Goal: Task Accomplishment & Management: Complete application form

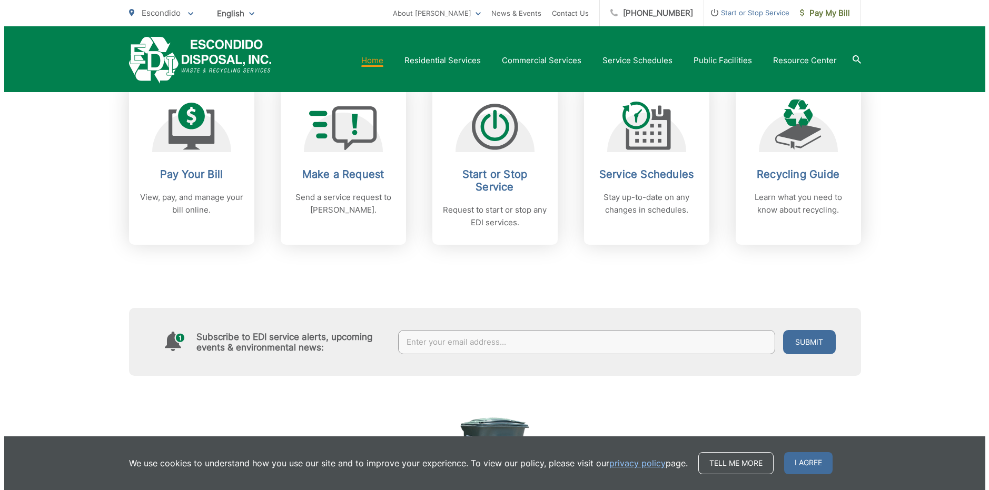
scroll to position [421, 0]
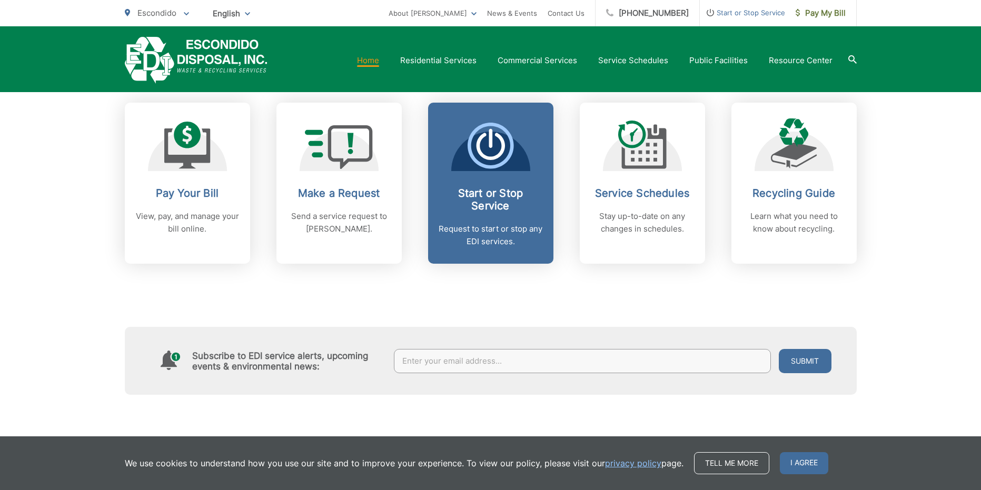
click at [485, 206] on h2 "Start or Stop Service" at bounding box center [490, 199] width 104 height 25
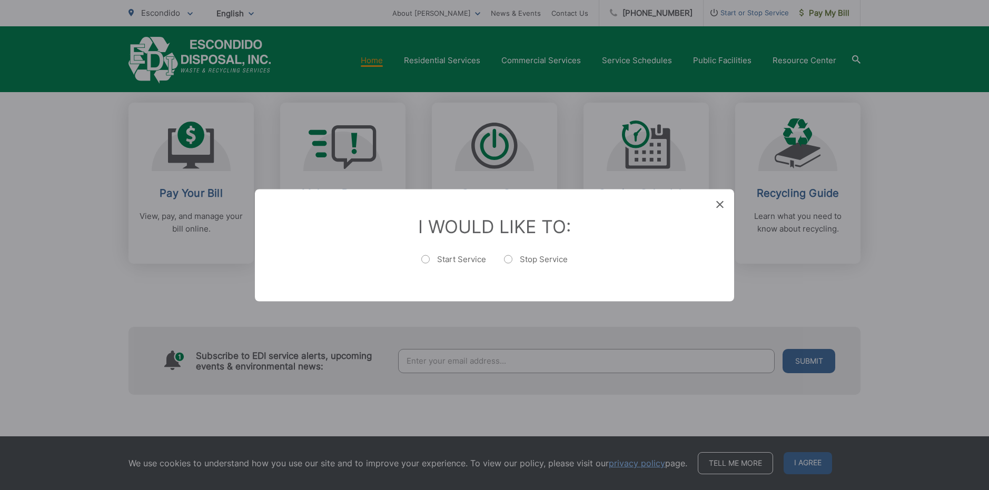
click at [446, 260] on label "Start Service" at bounding box center [453, 264] width 65 height 21
radio input "true"
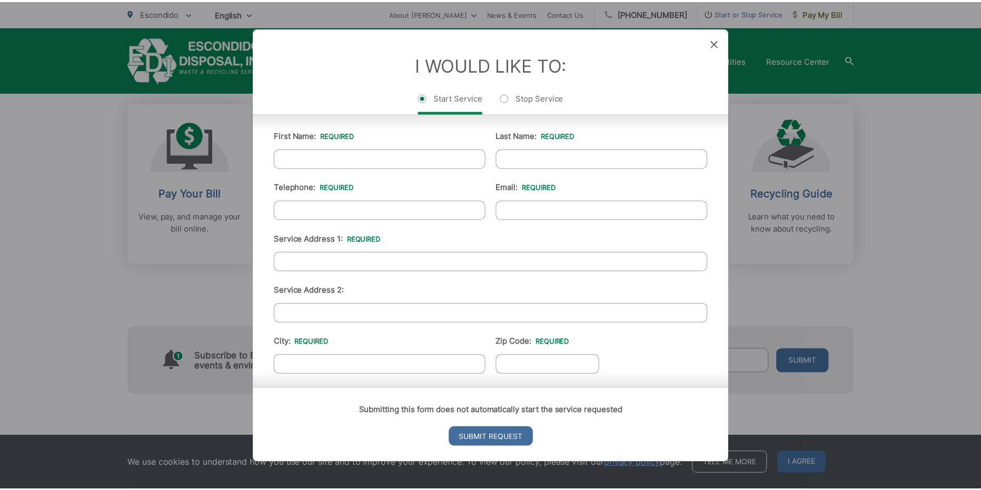
scroll to position [0, 0]
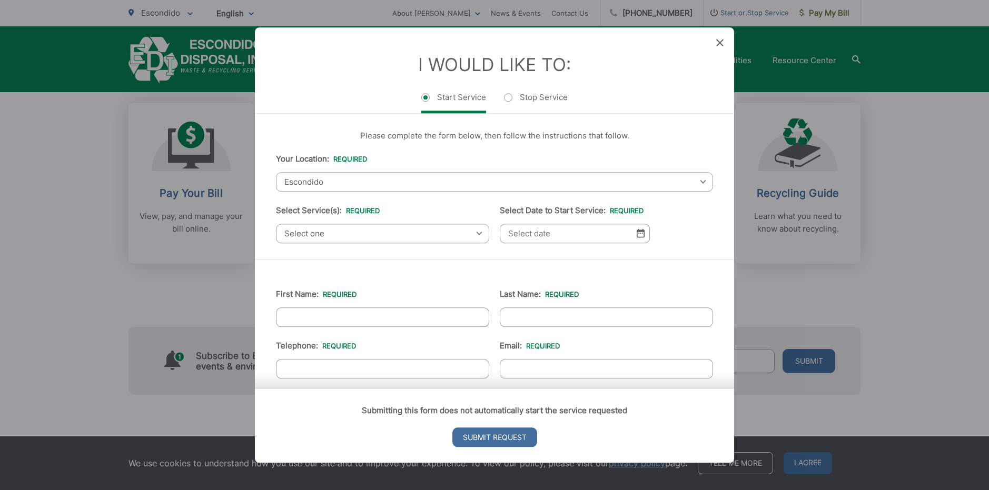
click at [723, 38] on div "I Would Like To: Start Service Stop Service" at bounding box center [494, 70] width 479 height 86
click at [719, 44] on icon at bounding box center [719, 42] width 7 height 7
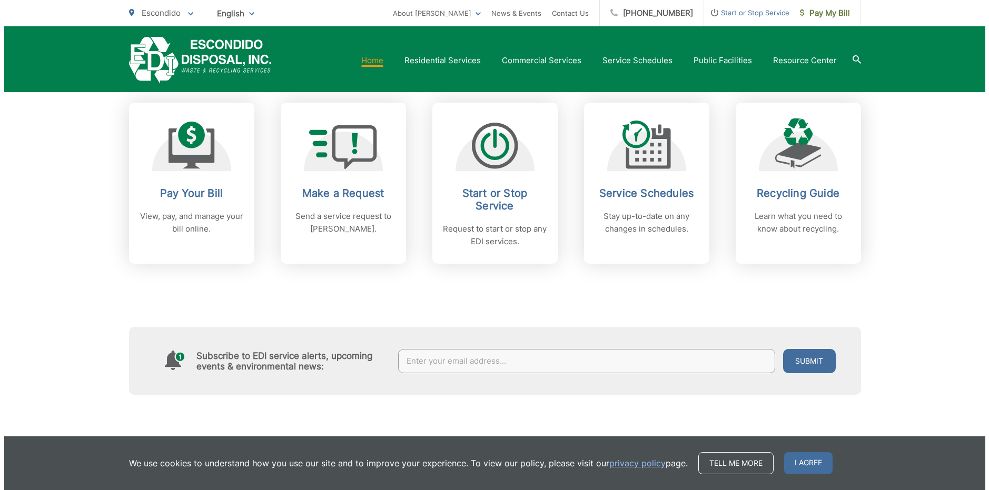
scroll to position [368, 0]
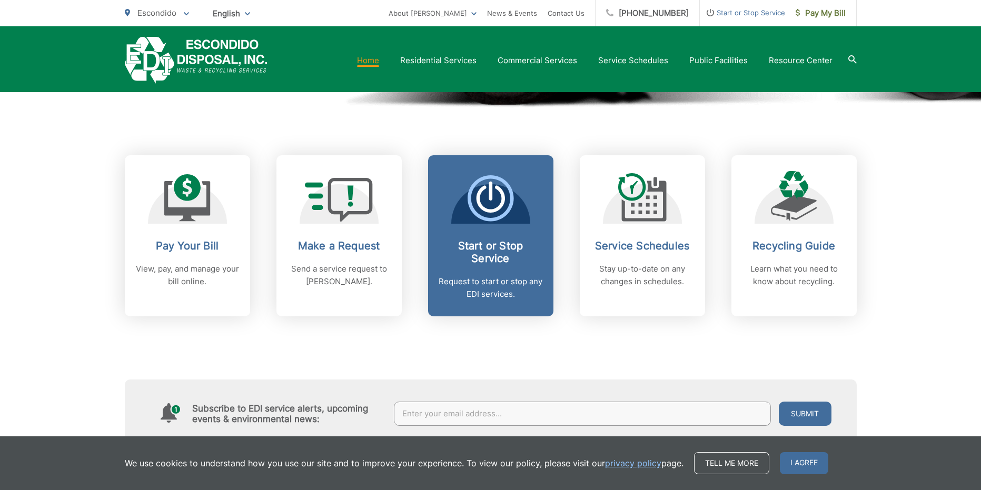
click at [463, 247] on h2 "Start or Stop Service" at bounding box center [490, 252] width 104 height 25
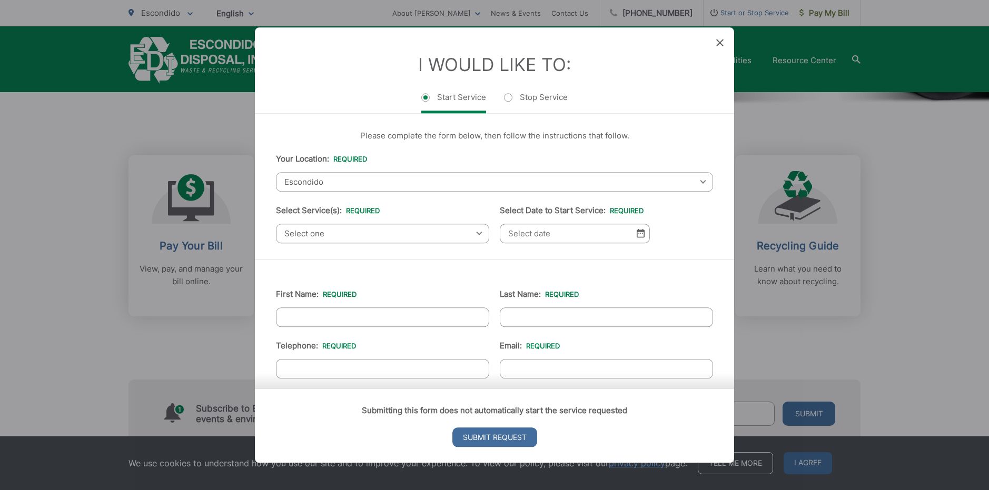
click at [421, 235] on span "Select one" at bounding box center [382, 233] width 213 height 19
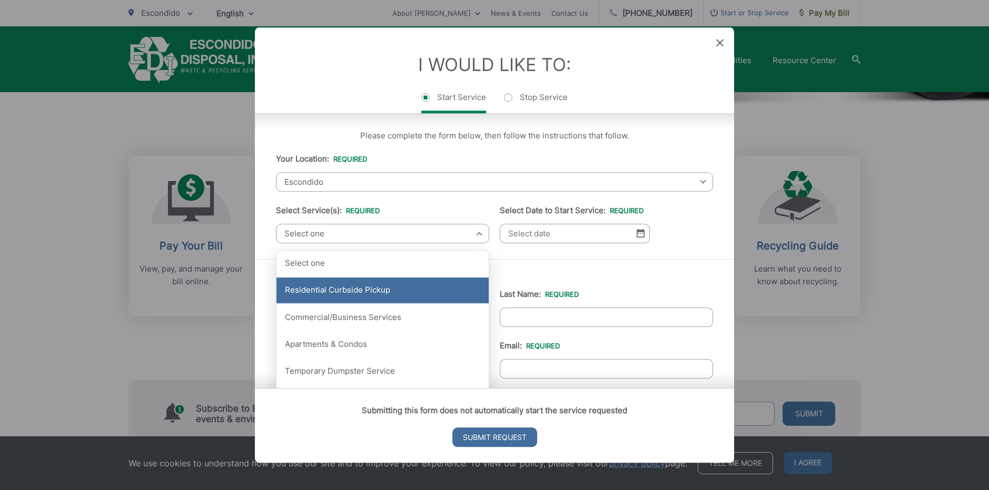
scroll to position [53, 0]
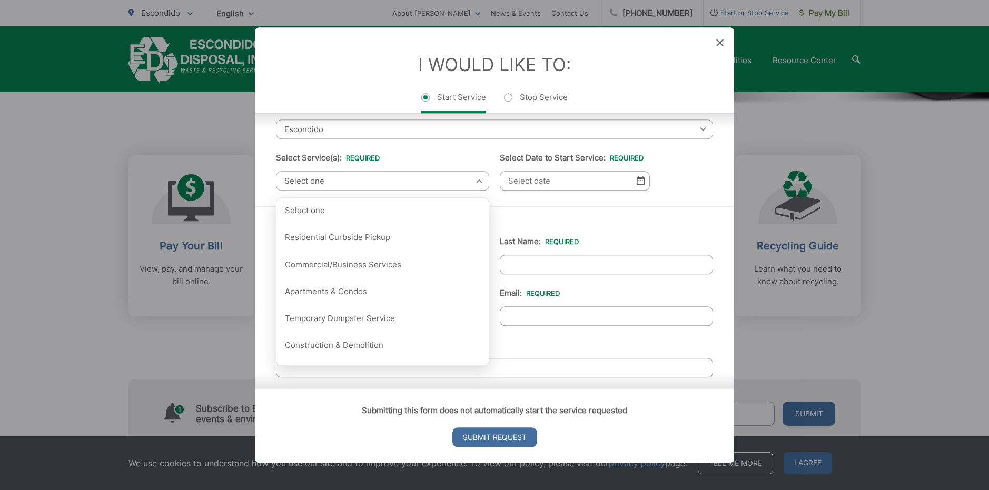
click at [431, 161] on li "Select Service(s): * Select one Residential Curbside Pickup Commercial/Business…" at bounding box center [382, 171] width 213 height 39
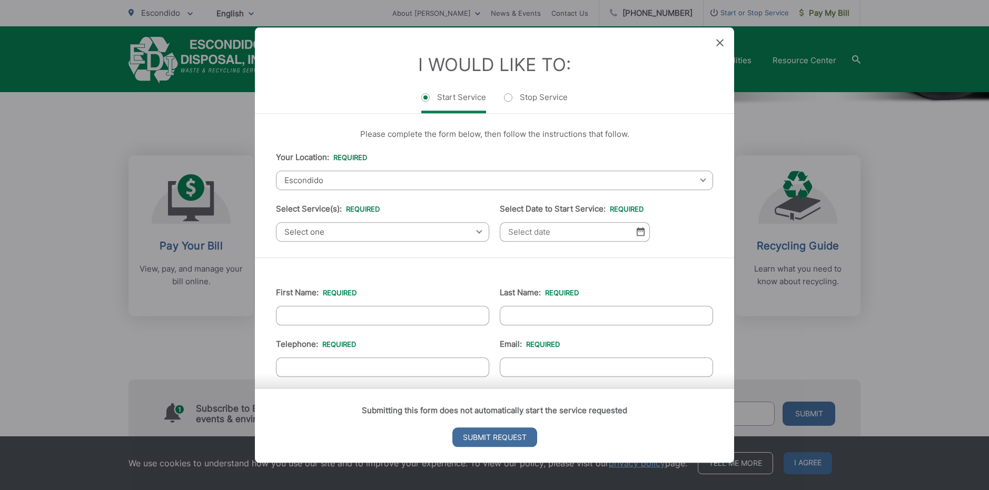
scroll to position [0, 0]
click at [367, 234] on span "Select one" at bounding box center [382, 233] width 213 height 19
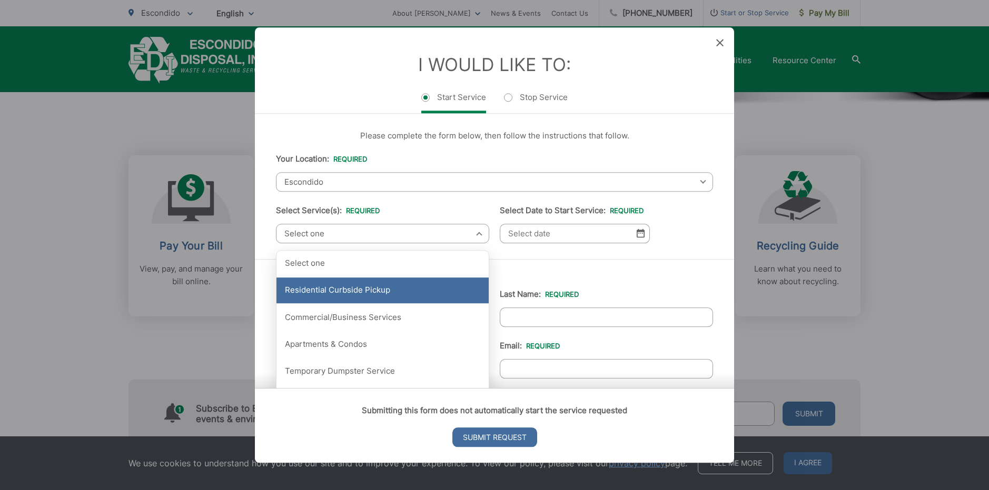
click at [337, 285] on div "Residential Curbside Pickup" at bounding box center [382, 290] width 212 height 26
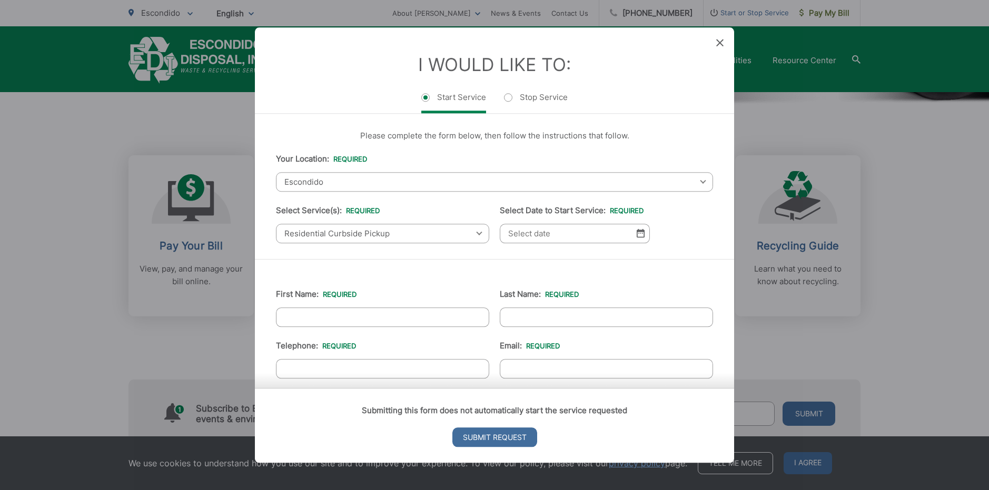
click at [527, 237] on input "Select Date to Start Service: *" at bounding box center [575, 233] width 150 height 19
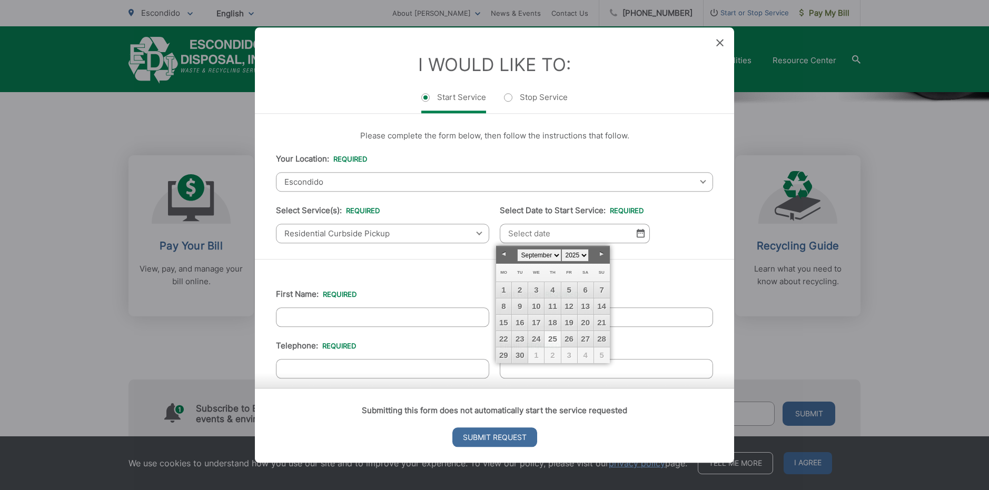
click at [547, 220] on li "Select Date to Start Service: * MM slash DD slash YYYY" at bounding box center [575, 223] width 150 height 39
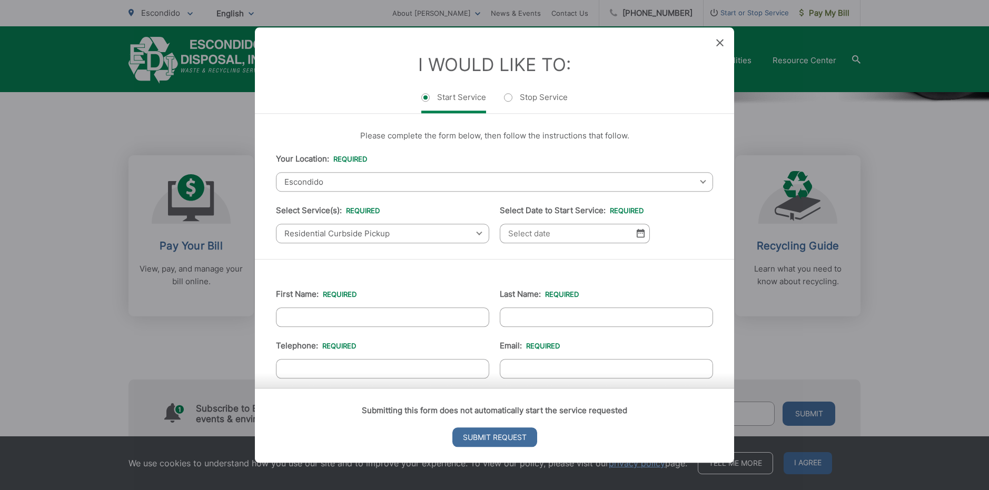
click at [547, 236] on input "Select Date to Start Service: *" at bounding box center [575, 233] width 150 height 19
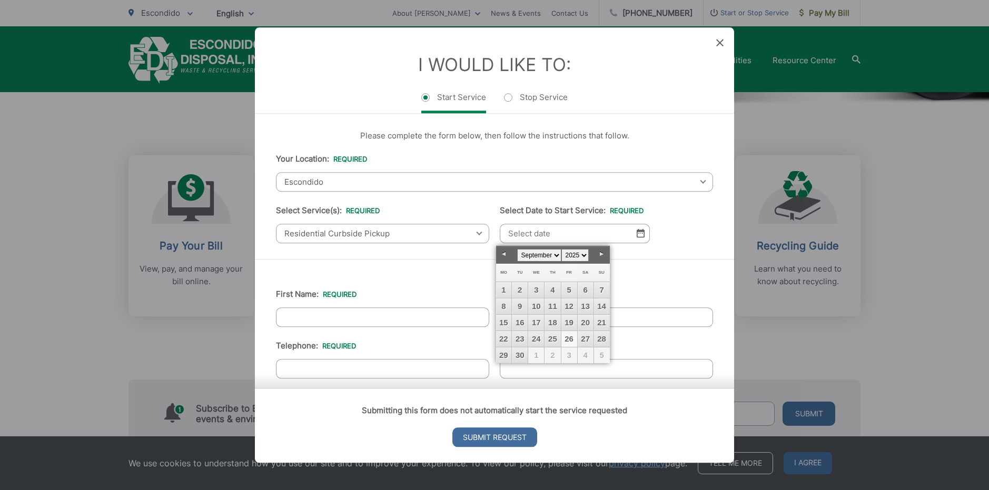
click at [572, 337] on link "26" at bounding box center [569, 339] width 16 height 16
type input "09/26/2025"
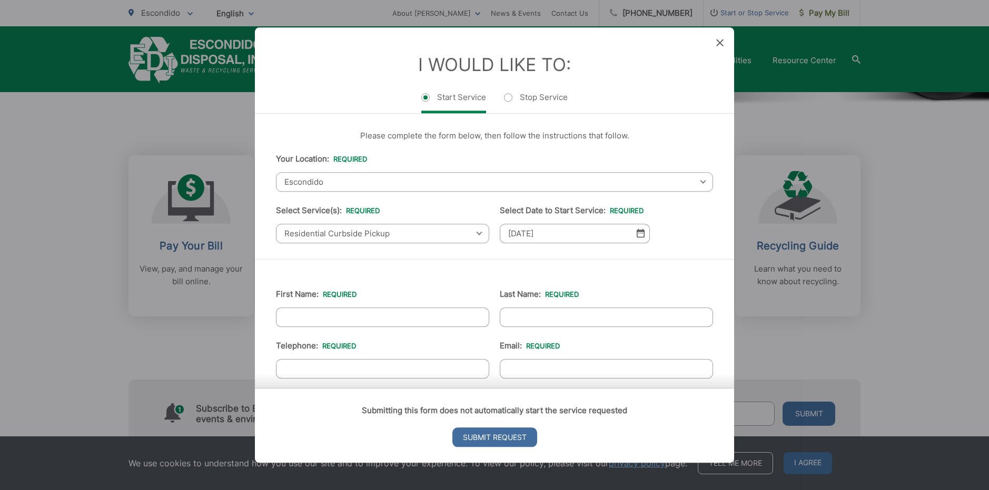
click at [362, 317] on input "First Name: *" at bounding box center [382, 316] width 213 height 19
type input "Paul"
type input "Conant Guy"
type input "(619) 518-5916"
click at [541, 388] on div "Submitting this form does not automatically start the service requested Submit …" at bounding box center [494, 425] width 479 height 75
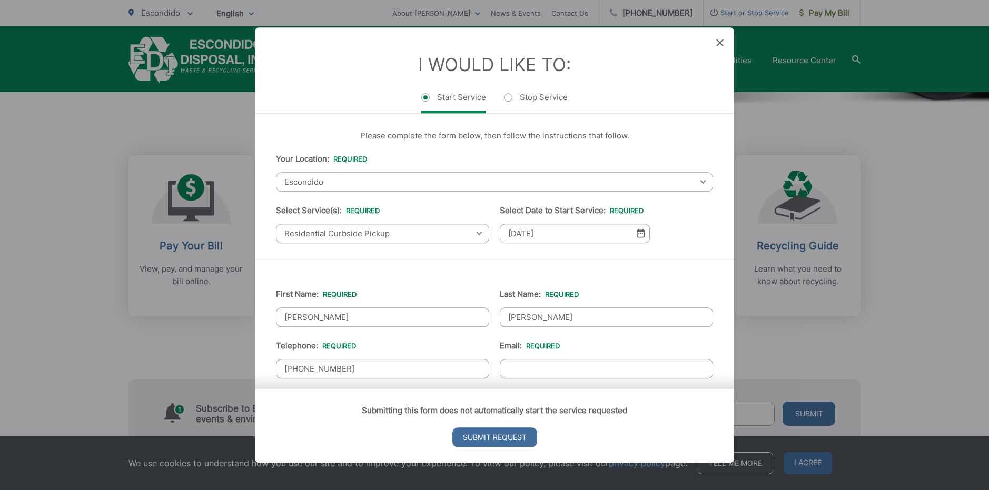
click at [534, 388] on div "Submitting this form does not automatically start the service requested Submit …" at bounding box center [494, 425] width 479 height 75
click at [533, 371] on form "Entry Status None In Progress Completed None None In Progress Completed I Would…" at bounding box center [494, 244] width 479 height 435
click at [532, 366] on input "Email: *" at bounding box center [606, 368] width 213 height 19
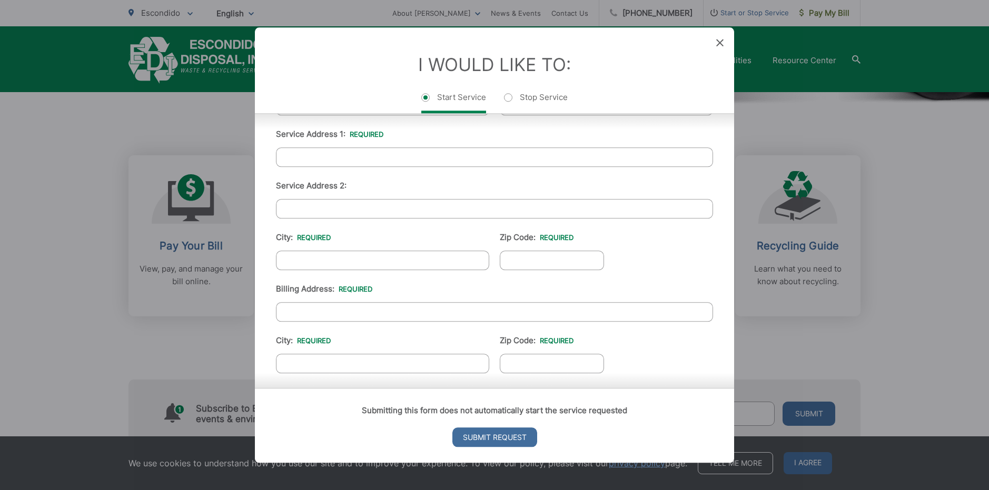
scroll to position [211, 0]
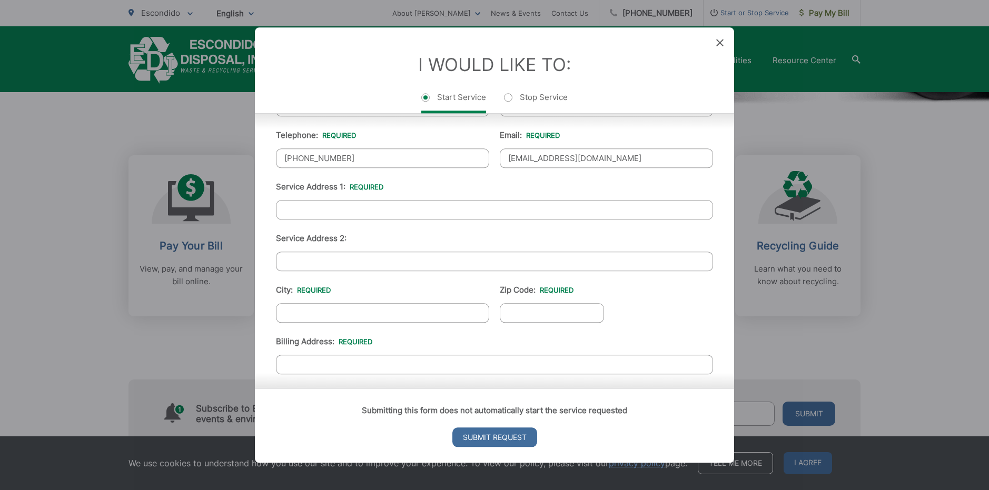
type input "sconantguy@gmail.com"
click at [365, 205] on input "Service Address 1: *" at bounding box center [494, 209] width 437 height 19
type input "140 Cityscape Glen"
type input "Escondido"
type input "92027"
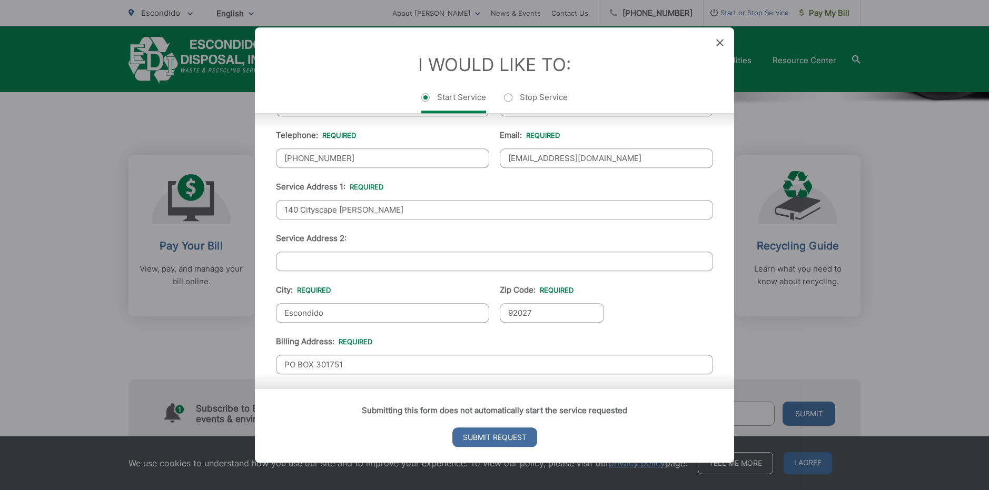
type input "PO BOX 301751"
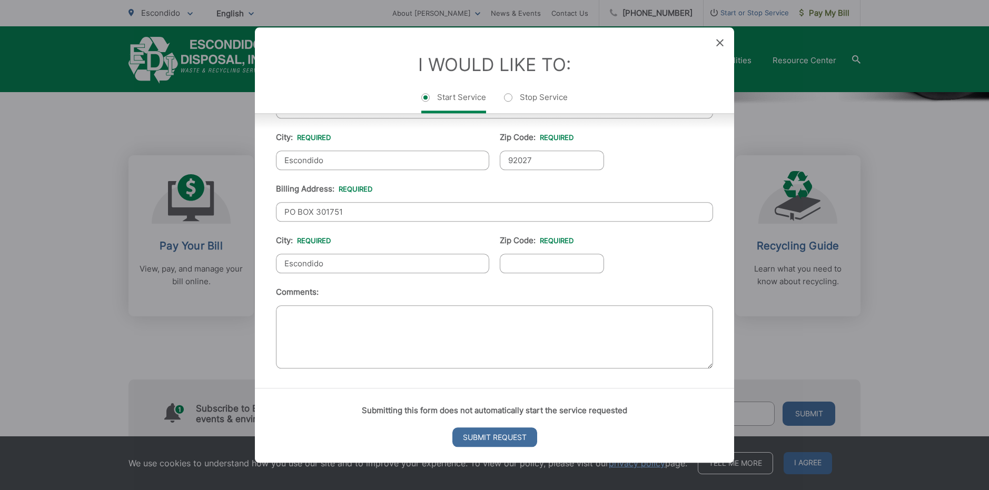
type input "Escondido"
type input "92030"
click at [475, 442] on input "Submit Request" at bounding box center [494, 436] width 85 height 19
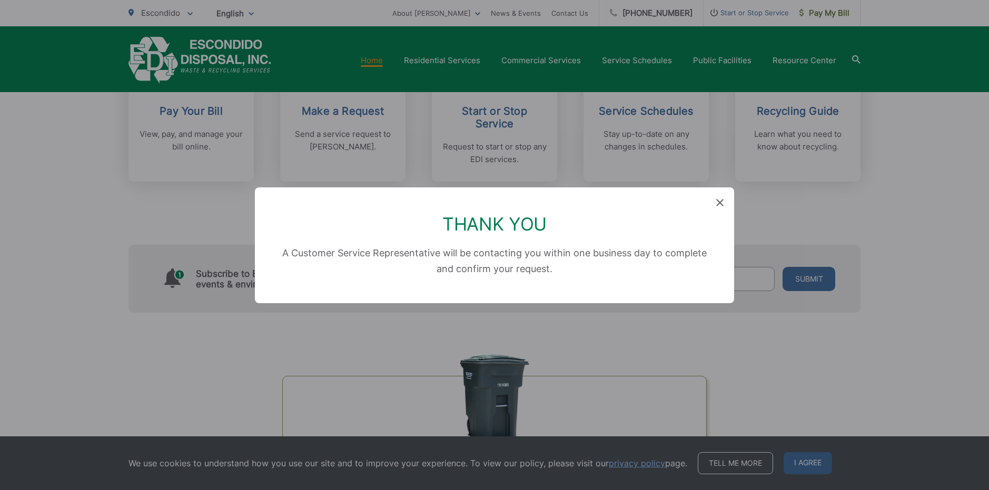
scroll to position [0, 0]
click at [721, 202] on icon at bounding box center [719, 202] width 7 height 7
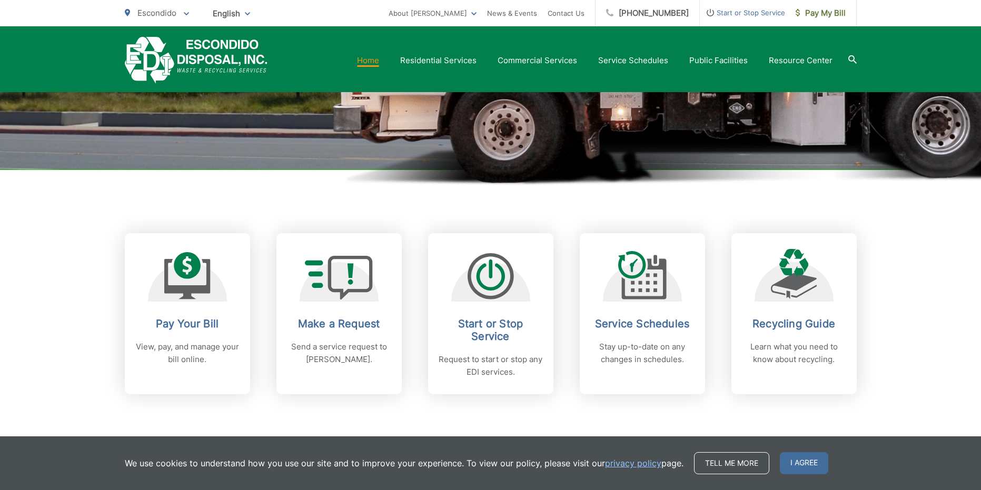
scroll to position [105, 0]
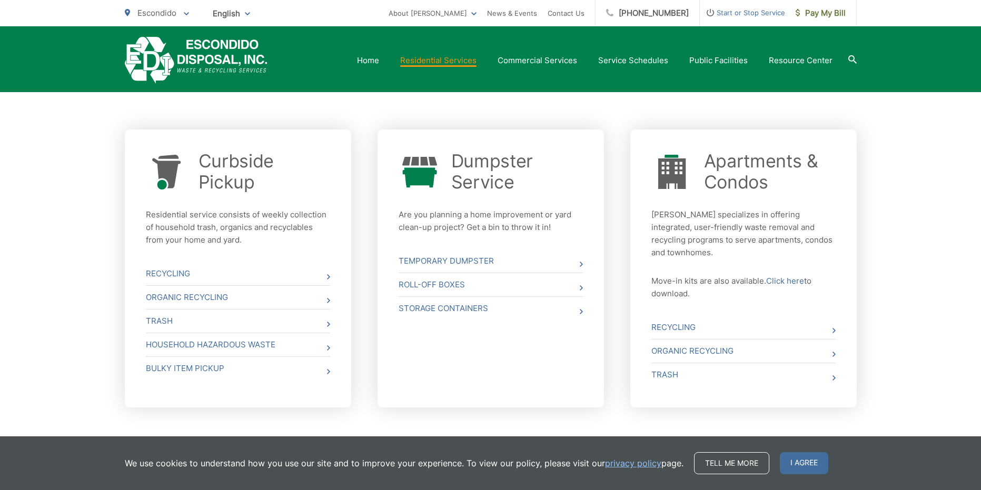
scroll to position [368, 0]
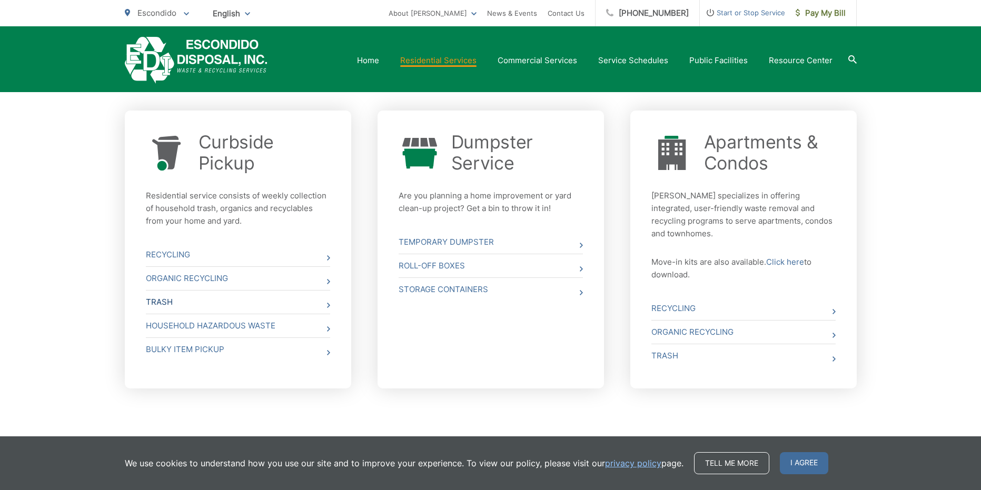
click at [220, 307] on link "Trash" at bounding box center [238, 302] width 184 height 23
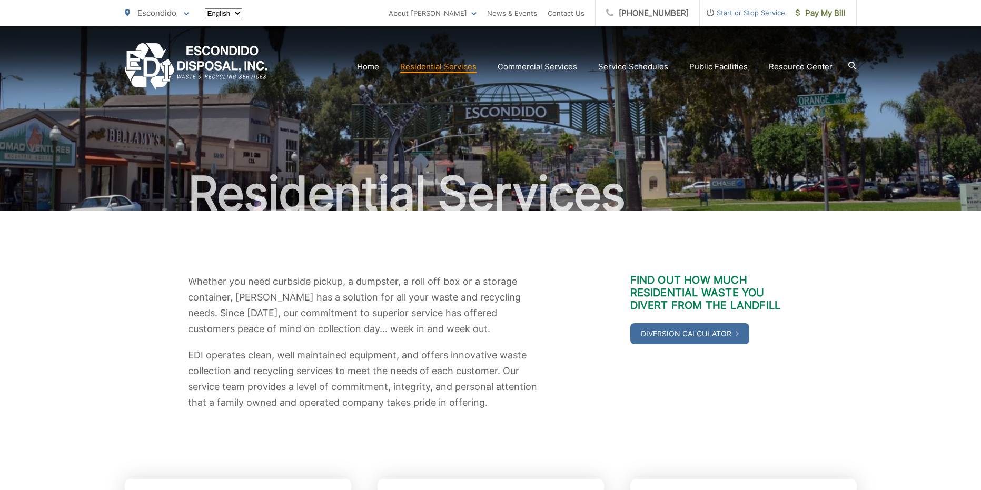
scroll to position [366, 0]
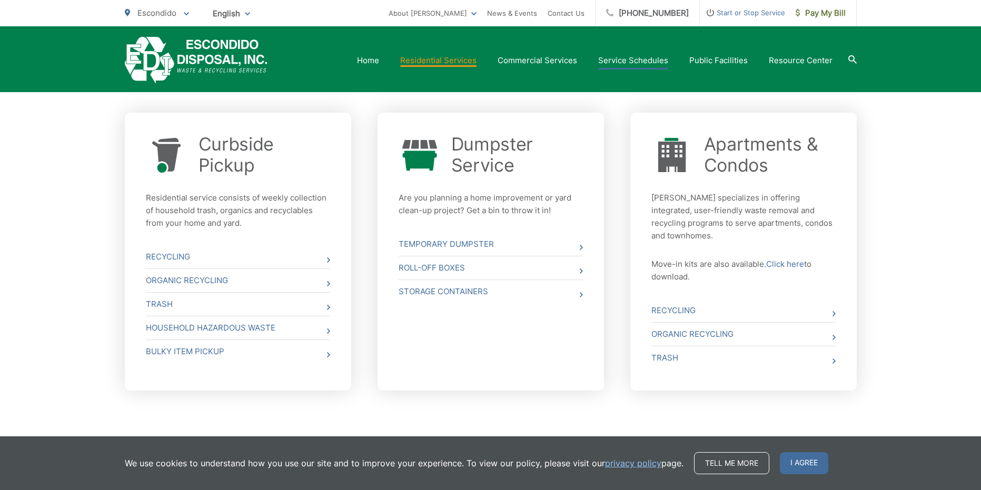
click at [630, 61] on link "Service Schedules" at bounding box center [633, 60] width 70 height 13
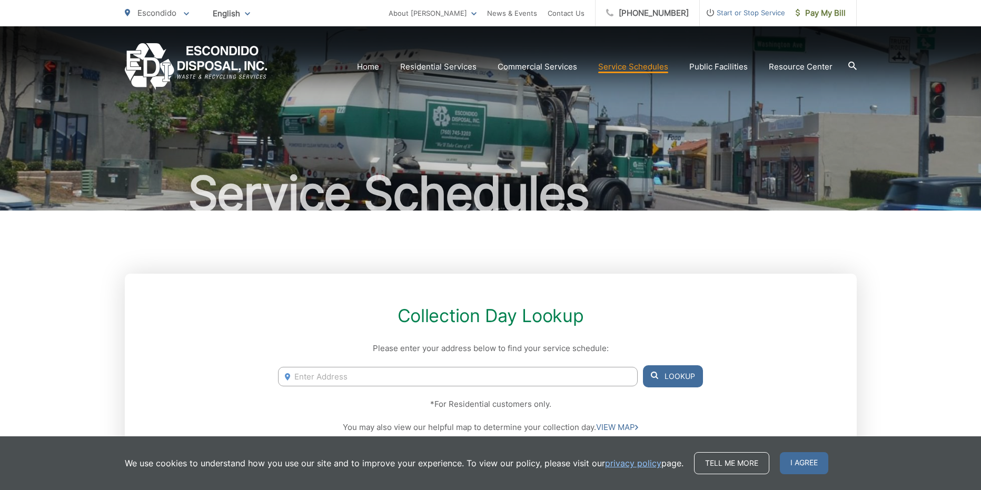
click at [380, 378] on input "Enter Address" at bounding box center [457, 376] width 359 height 19
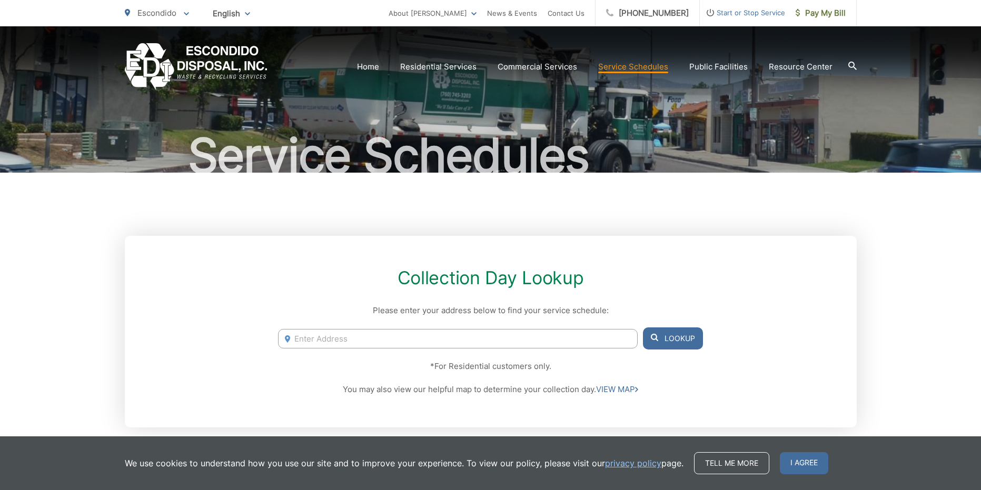
type input "4"
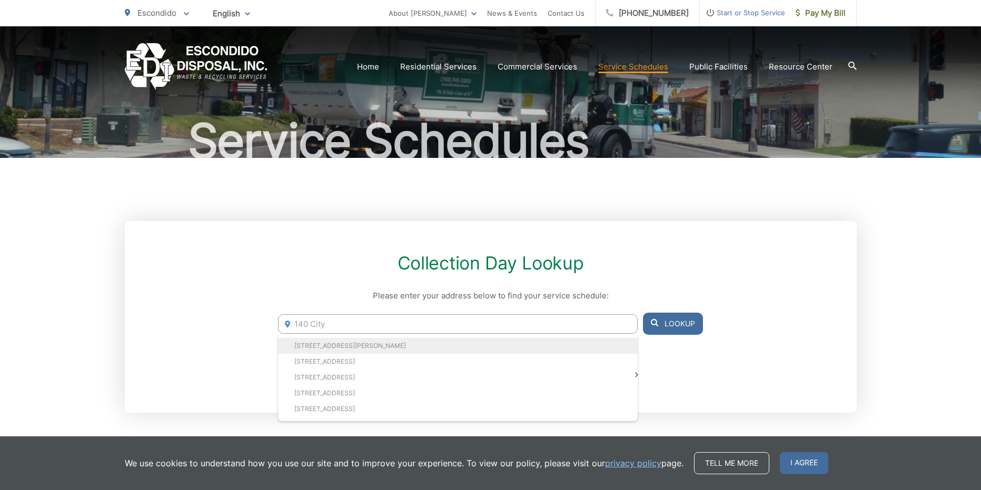
click at [371, 343] on li "140 Cityscape Glen, Escondido, CA, 92027" at bounding box center [457, 346] width 359 height 16
type input "140 Cityscape Glen, Escondido, CA, 92027"
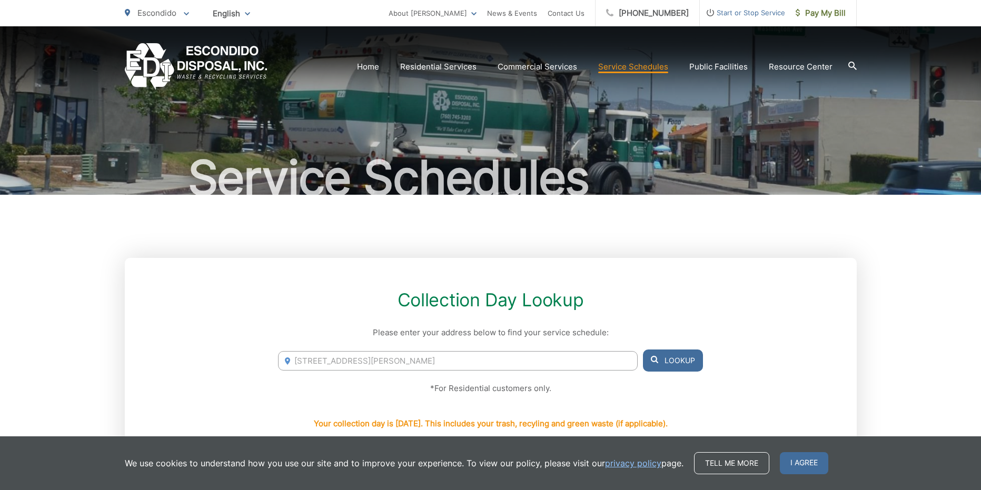
scroll to position [0, 0]
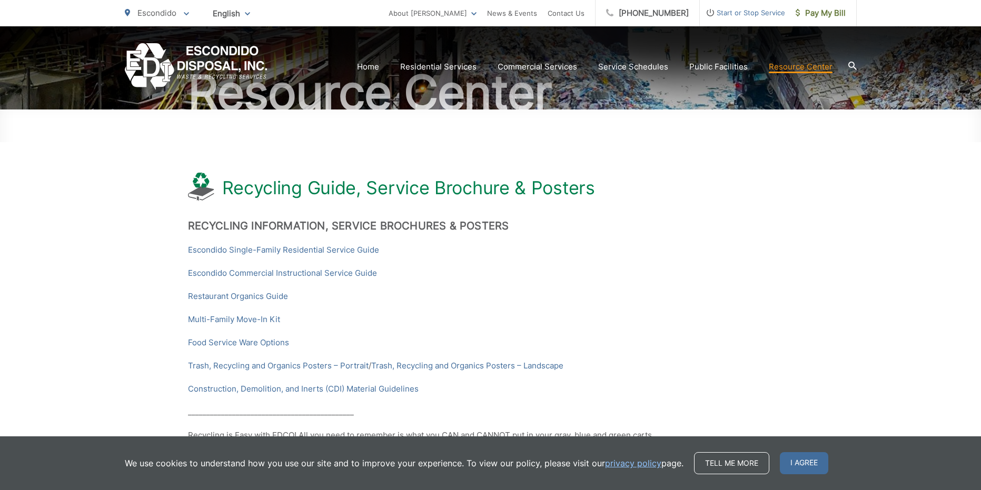
scroll to position [158, 0]
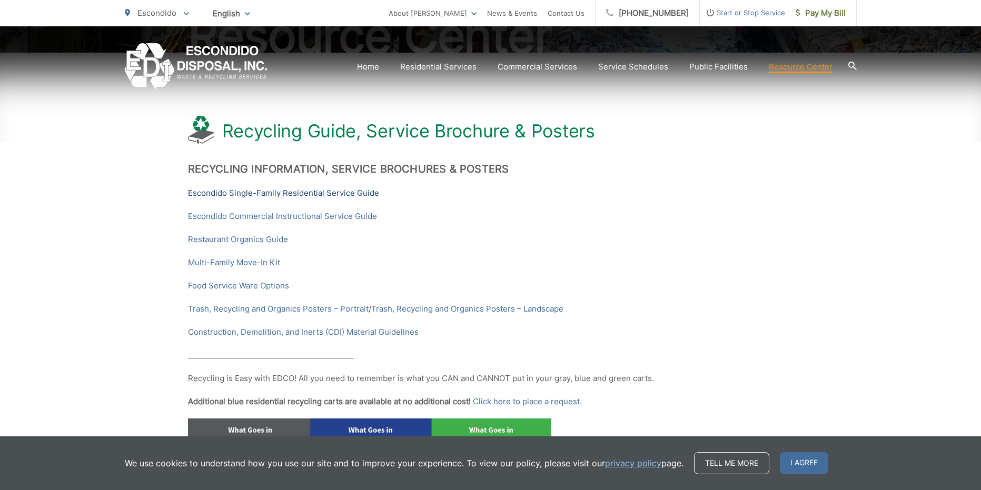
click at [312, 196] on link "Escondido Single-Family Residential Service Guide" at bounding box center [283, 193] width 191 height 13
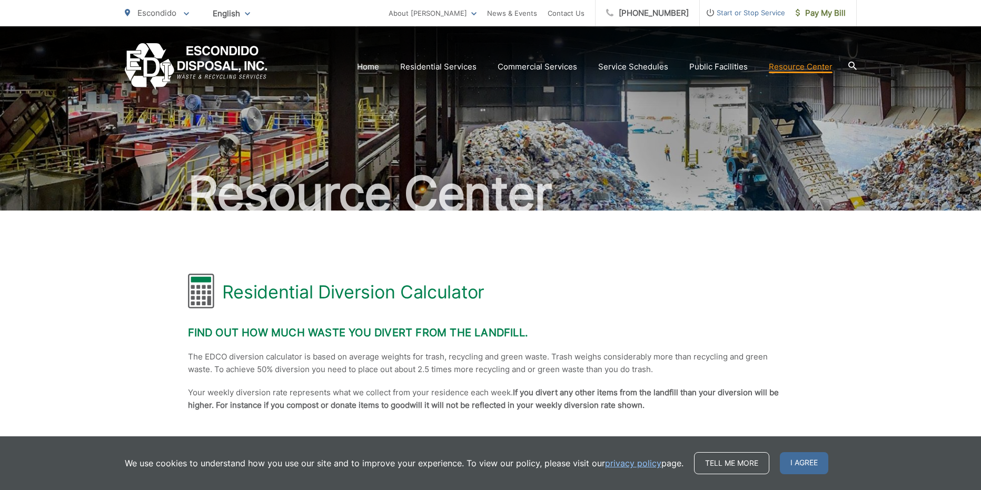
scroll to position [53, 0]
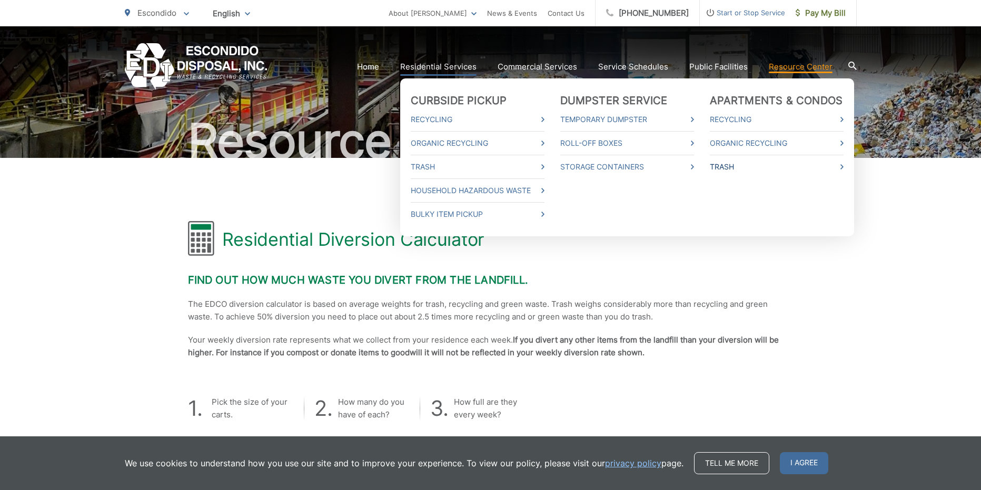
click at [732, 167] on link "Trash" at bounding box center [777, 167] width 134 height 13
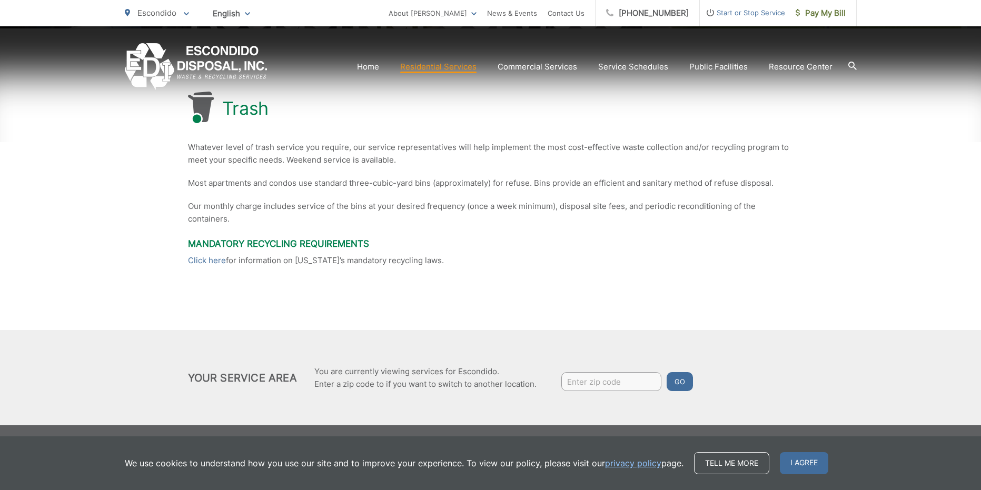
scroll to position [183, 0]
